Goal: Complete application form: Complete application form

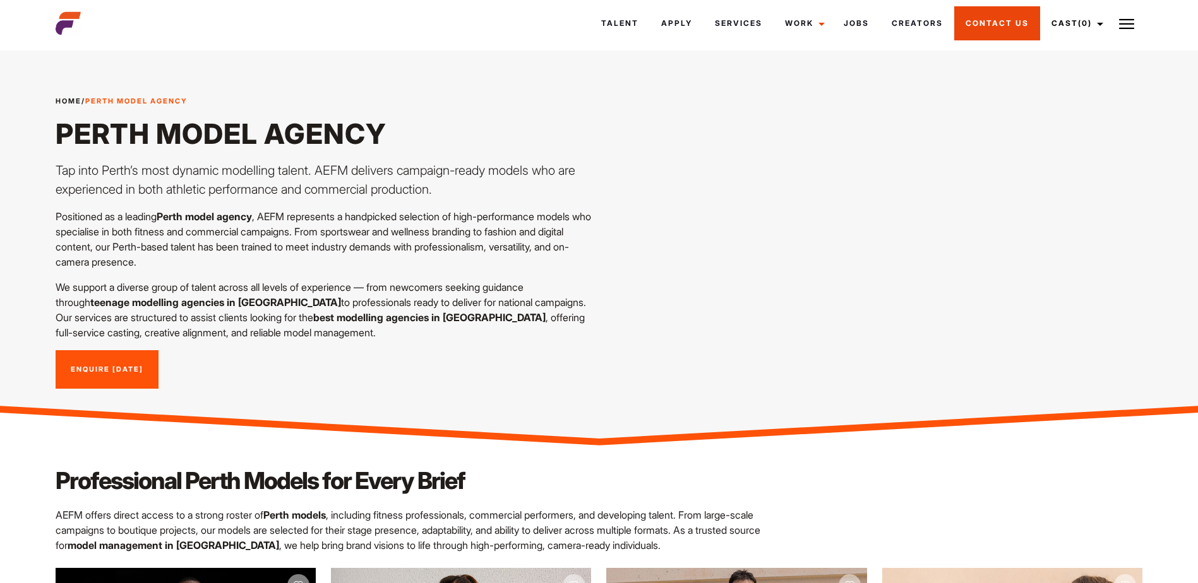
click at [996, 28] on link "Contact Us" at bounding box center [997, 23] width 86 height 34
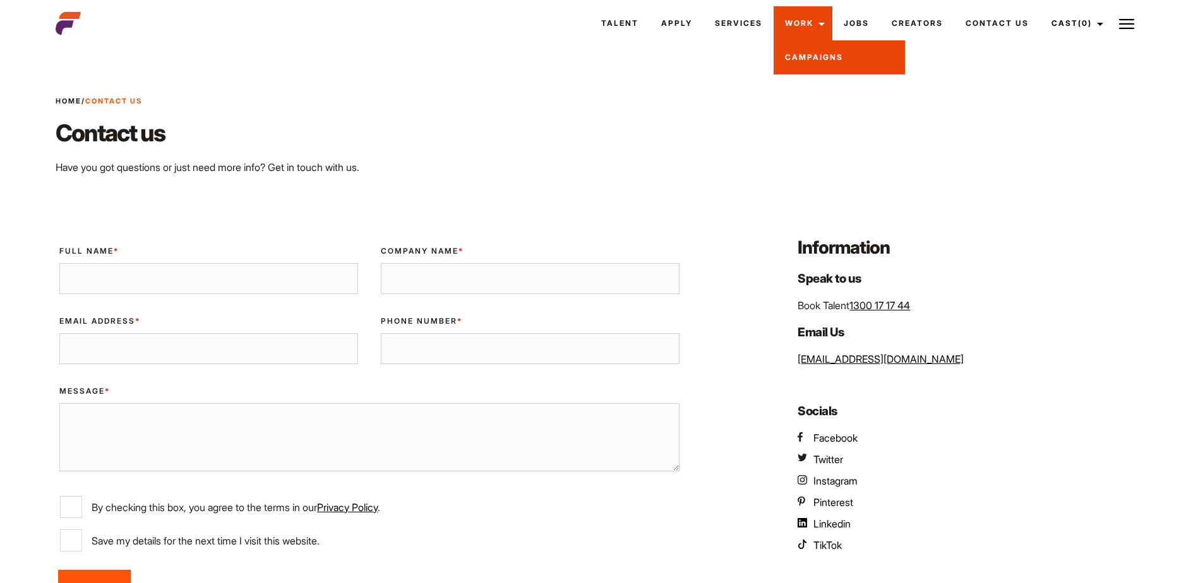
click at [814, 48] on link "Campaigns" at bounding box center [838, 57] width 131 height 34
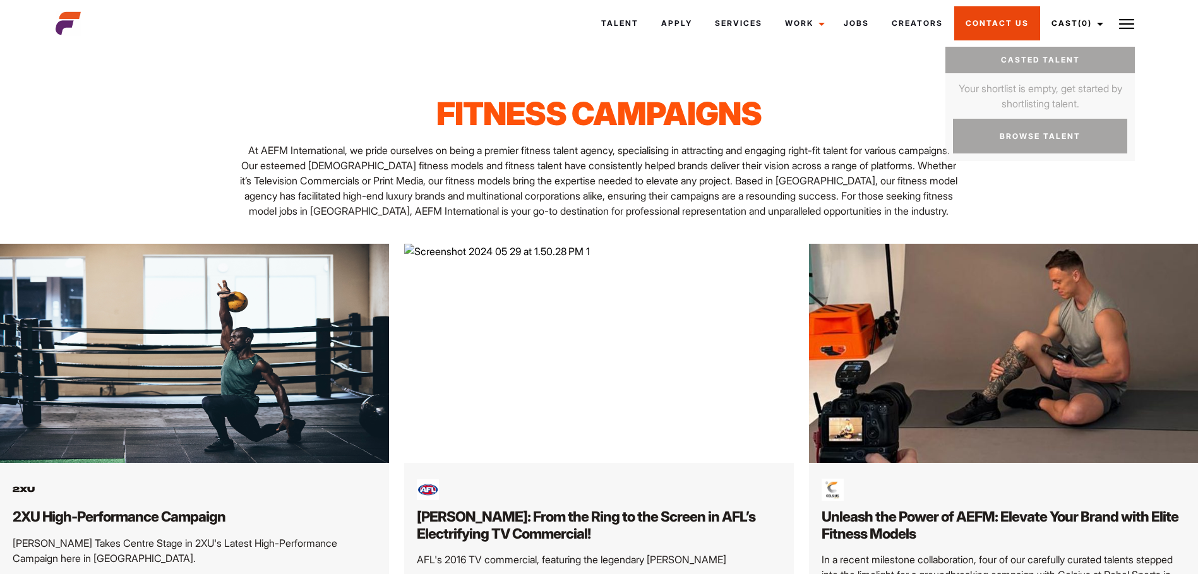
click at [1016, 25] on link "Contact Us" at bounding box center [997, 23] width 86 height 34
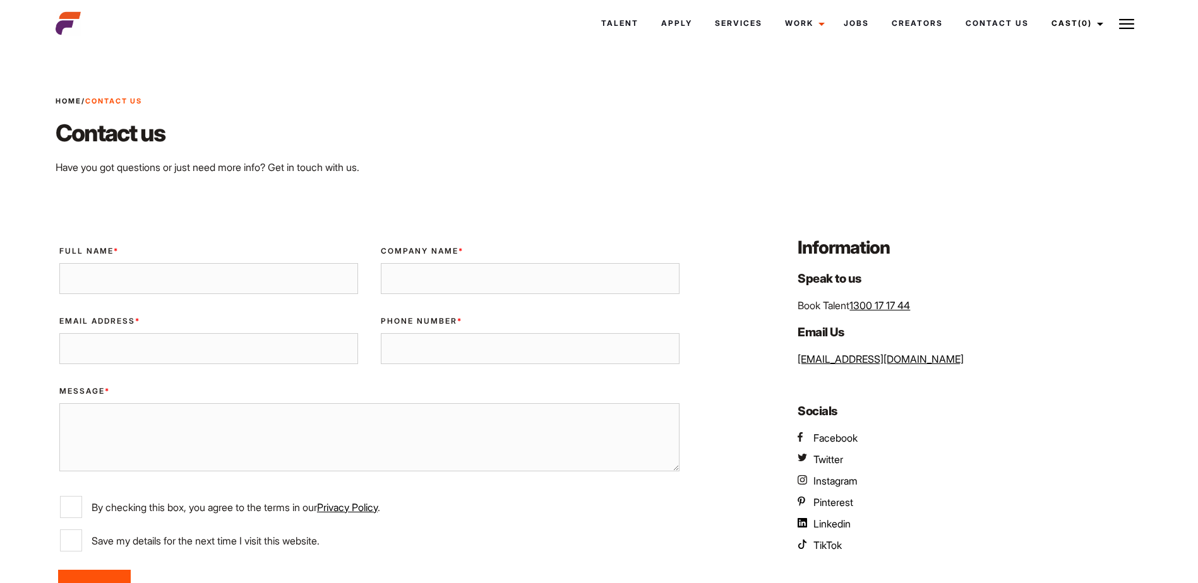
type input "[PERSON_NAME]"
type input "Transmin Pty Ltd"
type input "navaneeth.gkumar4@gmail.com"
type input "0430609018"
drag, startPoint x: 488, startPoint y: 271, endPoint x: 370, endPoint y: 283, distance: 118.7
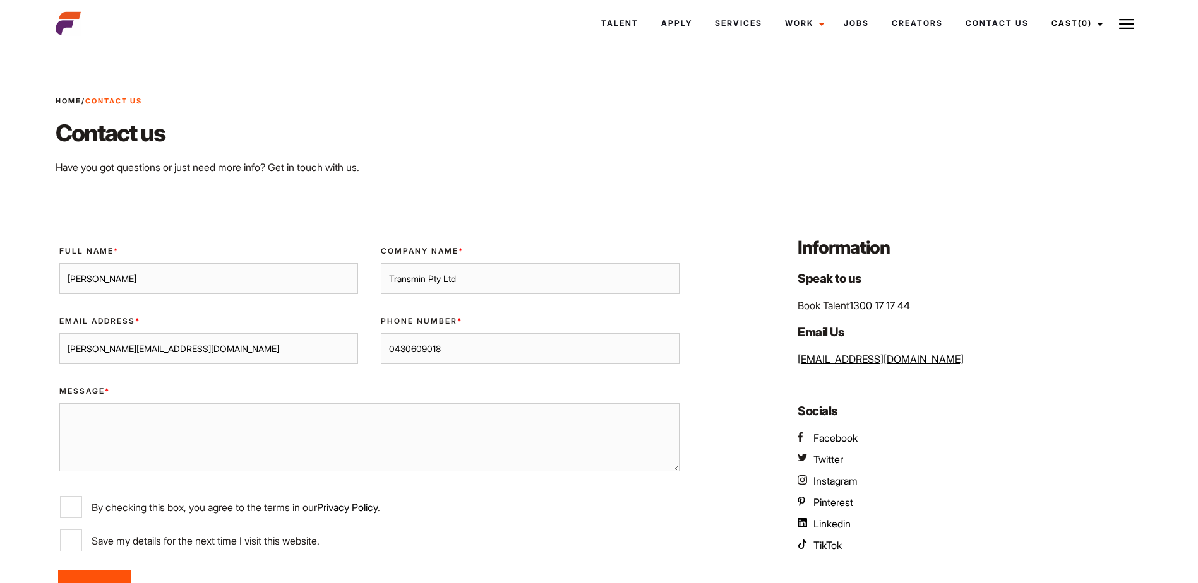
click at [370, 283] on div "Company Name * Transmin Pty Ltd" at bounding box center [529, 270] width 321 height 70
click at [426, 194] on div "Home / Contact Us Contact us Have you got questions or just need more info? Get…" at bounding box center [599, 136] width 1102 height 140
click at [1126, 28] on img at bounding box center [1126, 23] width 15 height 15
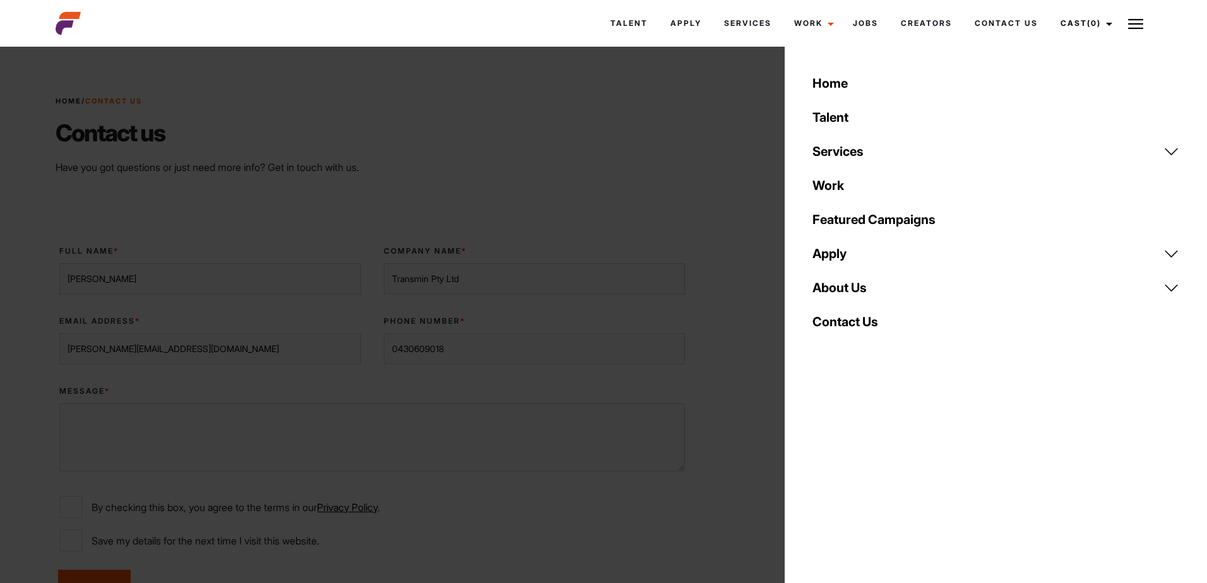
click at [859, 319] on link "Contact Us" at bounding box center [996, 322] width 382 height 34
click at [1179, 251] on link "Apply" at bounding box center [996, 254] width 382 height 34
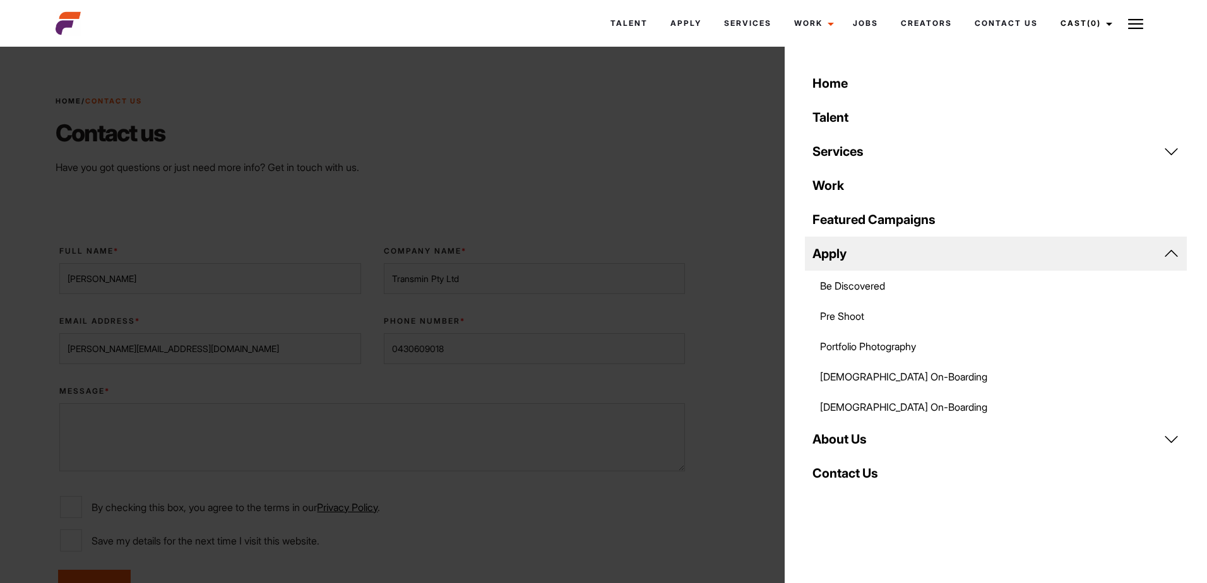
click at [881, 284] on link "Be Discovered" at bounding box center [996, 286] width 382 height 30
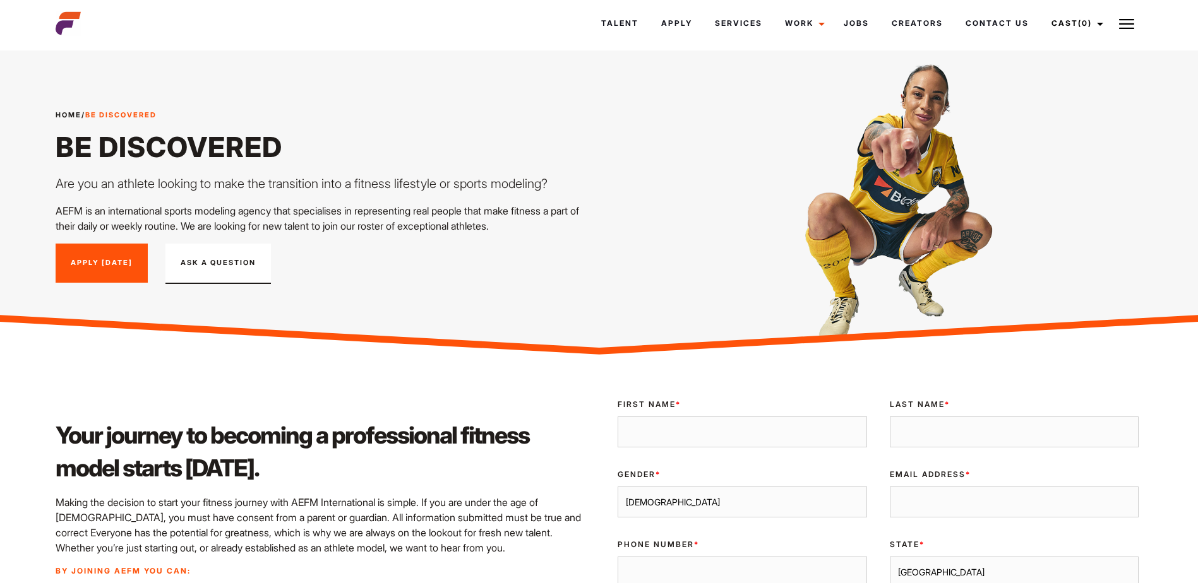
scroll to position [253, 0]
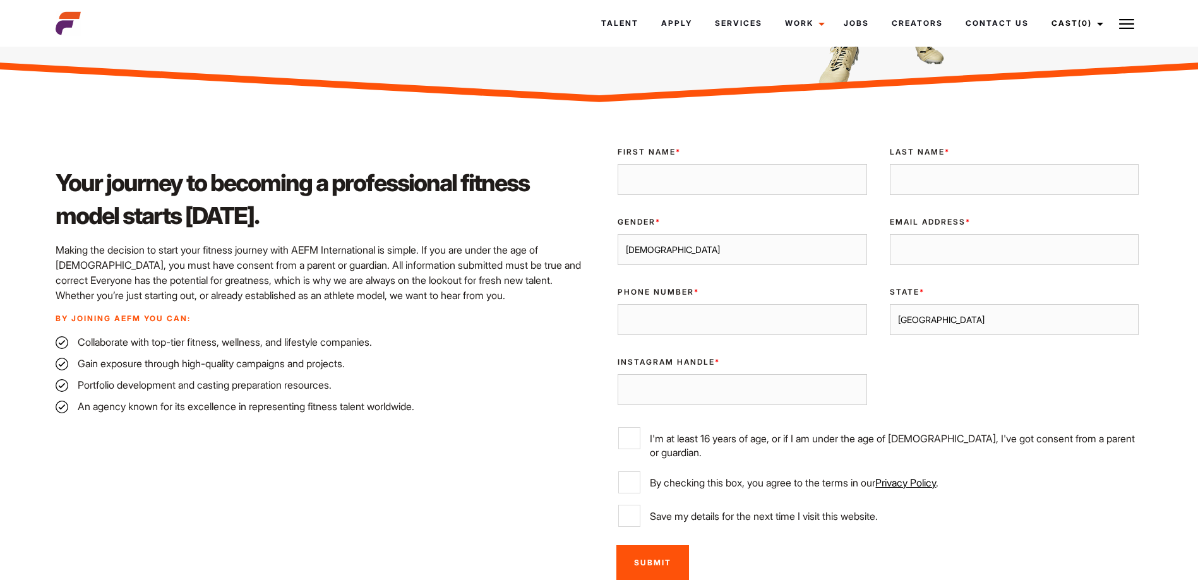
click at [692, 173] on input "First Name *" at bounding box center [741, 180] width 249 height 32
type input "Navneeth"
type input "Gokulkumar"
type input "[PERSON_NAME][EMAIL_ADDRESS][DOMAIN_NAME]"
type input "0430609018"
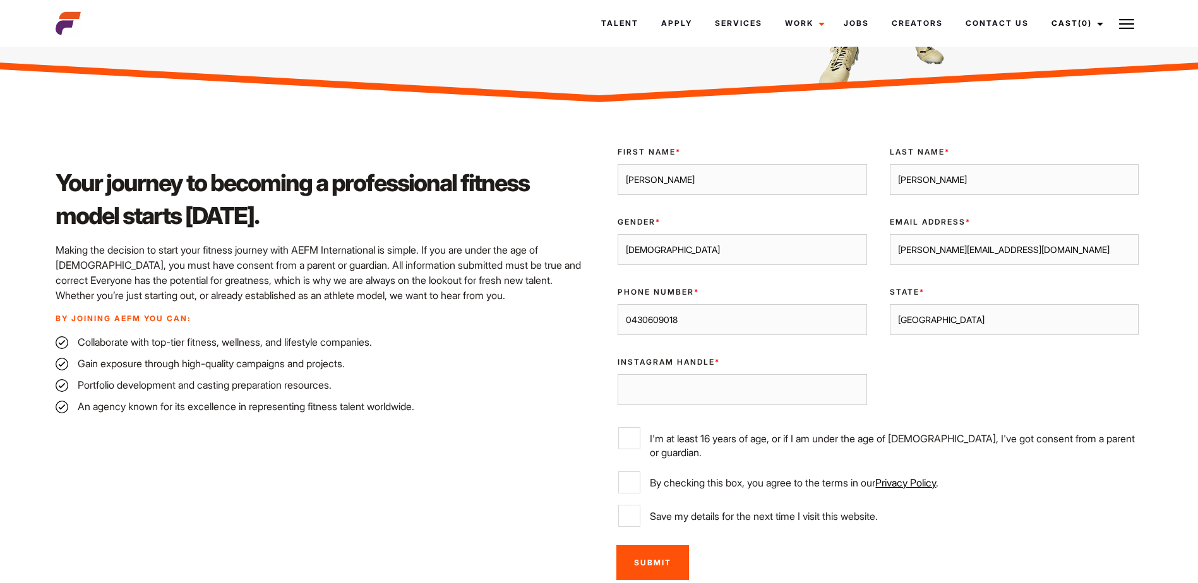
drag, startPoint x: 959, startPoint y: 325, endPoint x: 881, endPoint y: 323, distance: 78.3
click at [881, 323] on div "State * Sydney Melbourne Brisbane Gold Coast Adelaide Perth Darwin Queensland T…" at bounding box center [1013, 312] width 271 height 70
select select "Perth"
click at [889, 304] on select "Sydney Melbourne Brisbane Gold Coast Adelaide Perth Darwin Queensland Tasmania …" at bounding box center [1013, 320] width 249 height 32
click at [782, 389] on input "Instagram Handle *" at bounding box center [741, 390] width 249 height 32
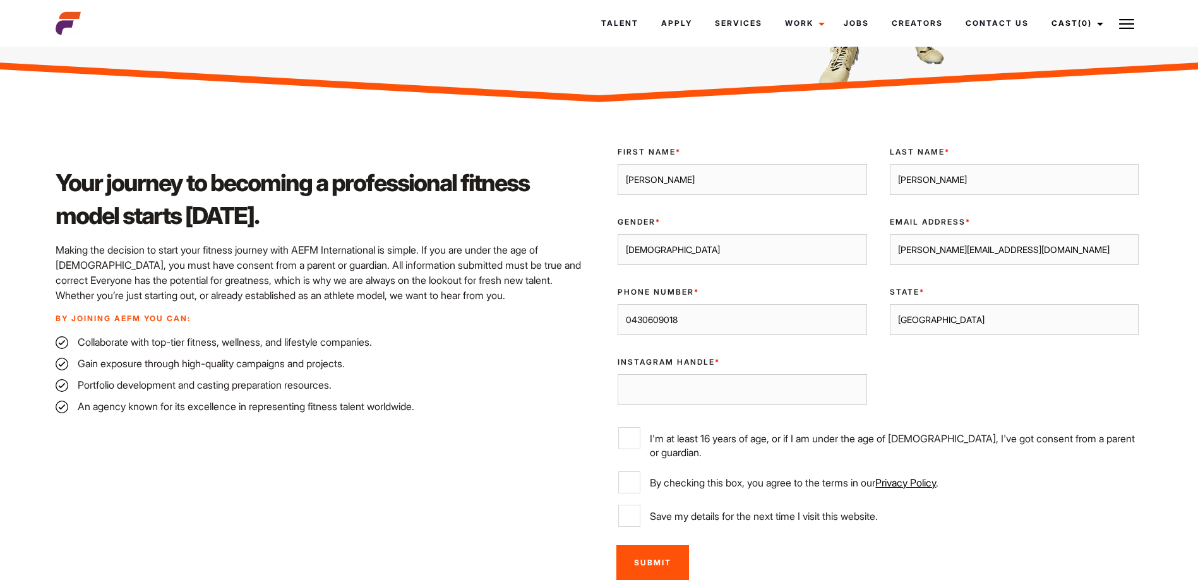
click at [782, 389] on input "Instagram Handle *" at bounding box center [741, 390] width 249 height 32
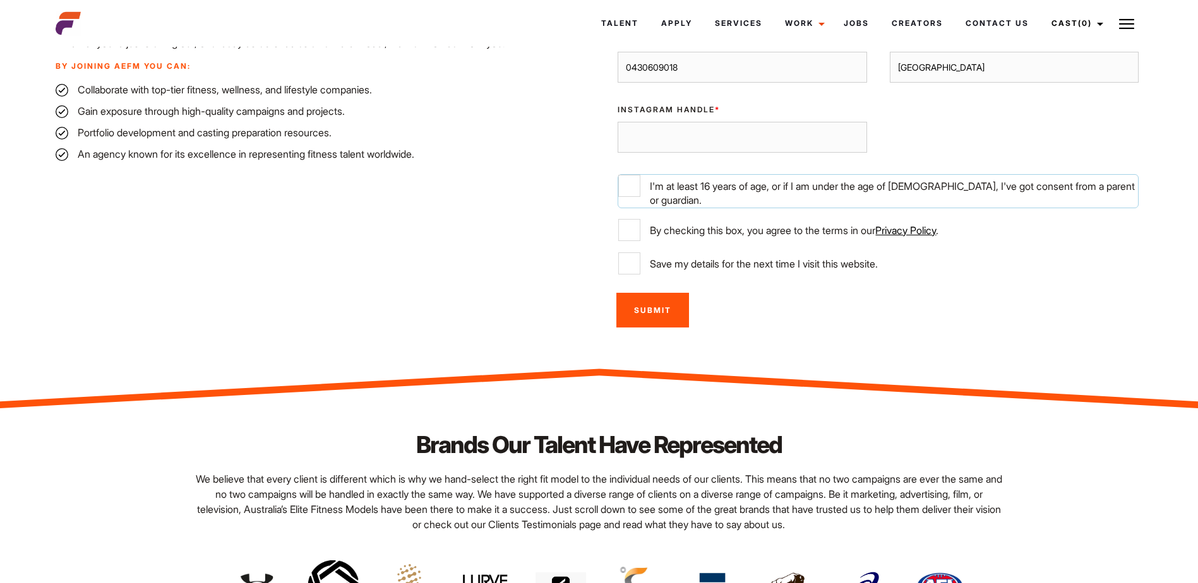
click at [627, 181] on input "I'm at least 16 years of age, or if I am under the age of 18, I've got consent …" at bounding box center [629, 186] width 22 height 22
checkbox input "true"
click at [632, 219] on input "By checking this box, you agree to the terms in our Privacy Policy ." at bounding box center [629, 230] width 22 height 22
checkbox input "true"
click at [634, 253] on input "Save my details for the next time I visit this website." at bounding box center [629, 264] width 22 height 22
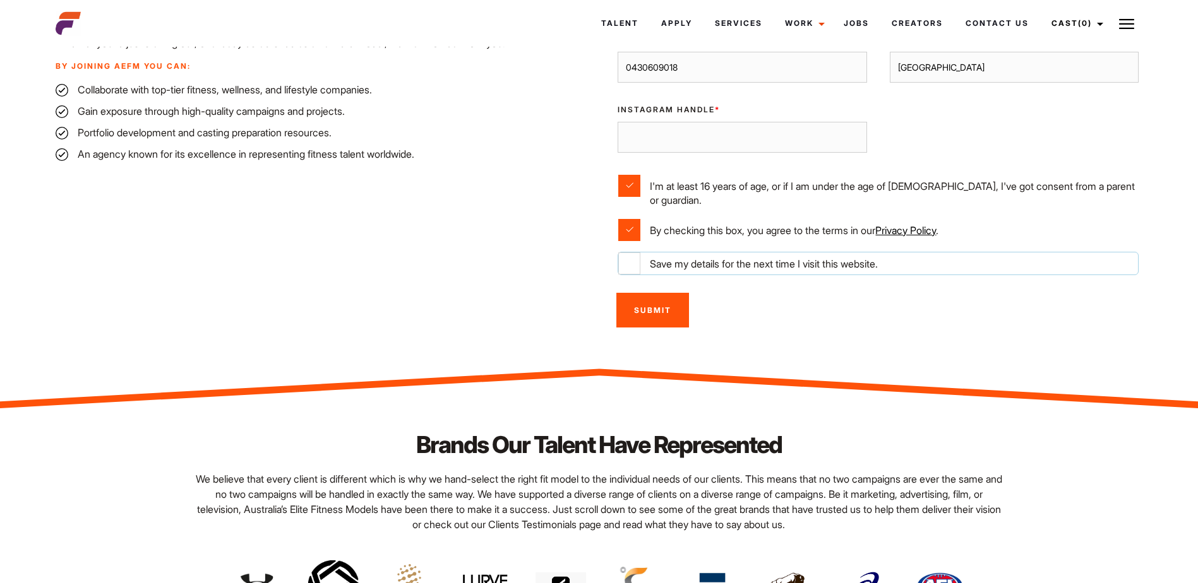
checkbox input "true"
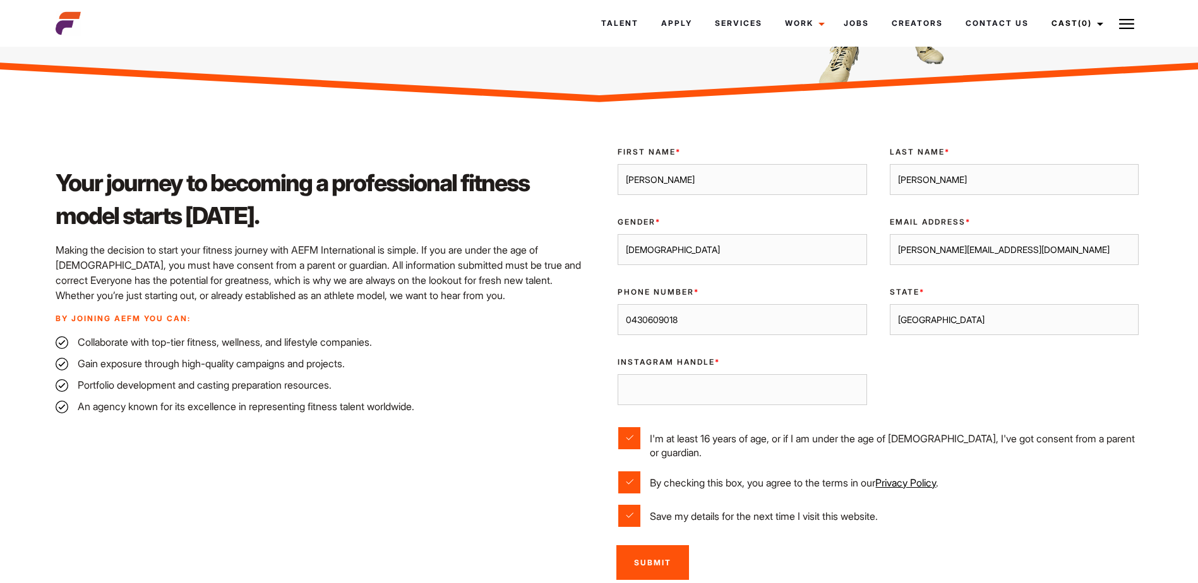
click at [738, 388] on input "Instagram Handle *" at bounding box center [741, 390] width 249 height 32
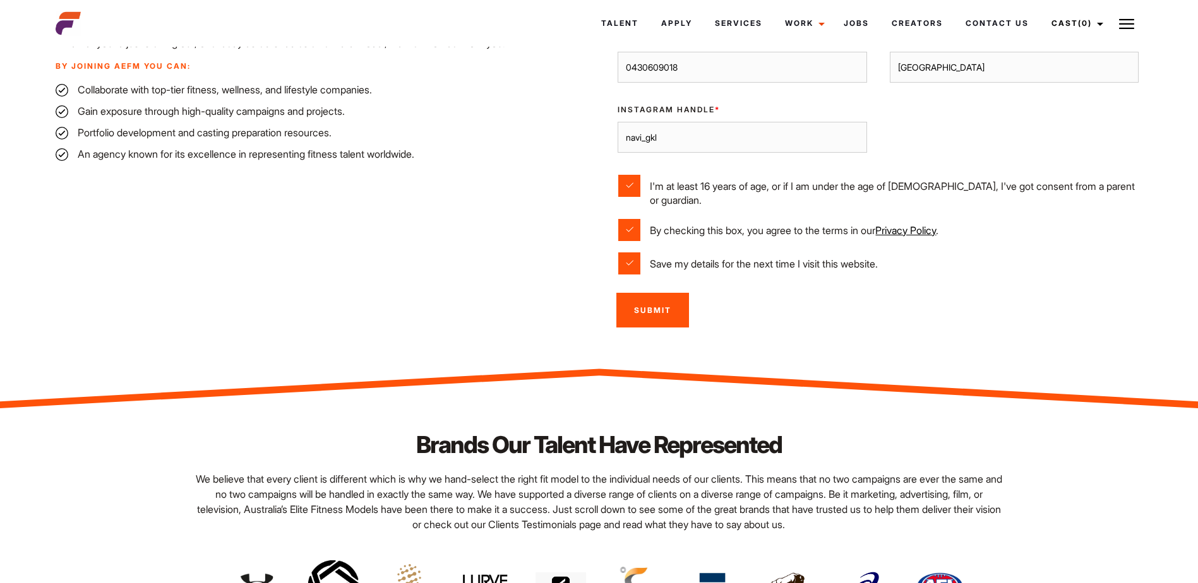
type input "navi_gkl"
click at [664, 300] on input "Submit" at bounding box center [652, 310] width 73 height 35
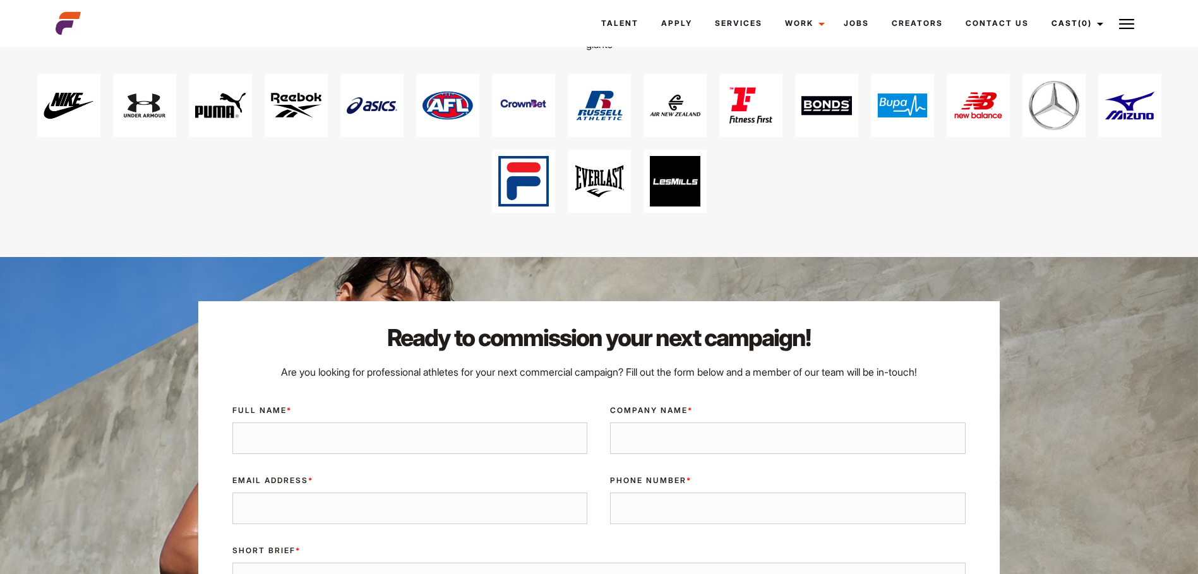
scroll to position [2775, 0]
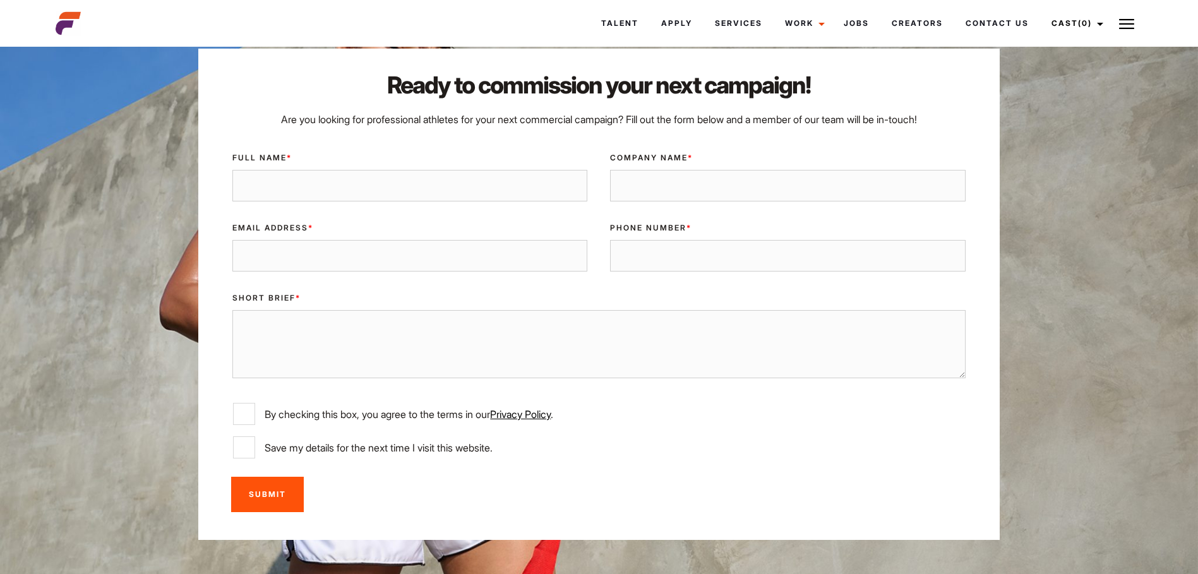
click at [426, 331] on textarea "Short Brief *" at bounding box center [598, 344] width 732 height 68
click at [407, 173] on input "Full Name *" at bounding box center [409, 186] width 355 height 32
type input "[PERSON_NAME]"
type input "Transmin Pty Ltd"
type input "[PERSON_NAME][EMAIL_ADDRESS][DOMAIN_NAME]"
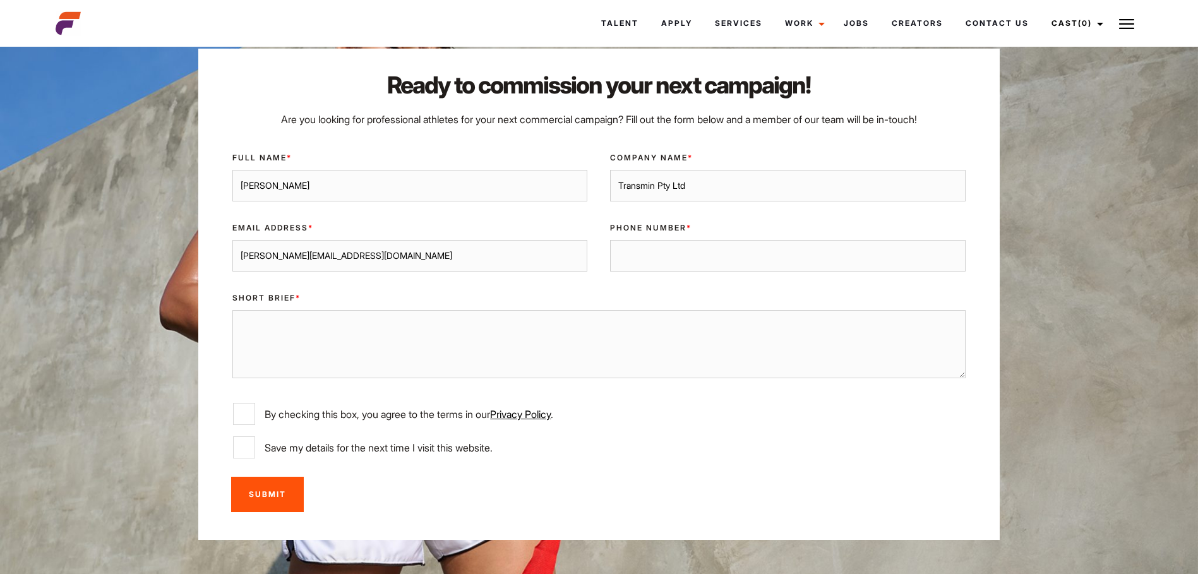
type input "0430609018"
